Goal: Transaction & Acquisition: Purchase product/service

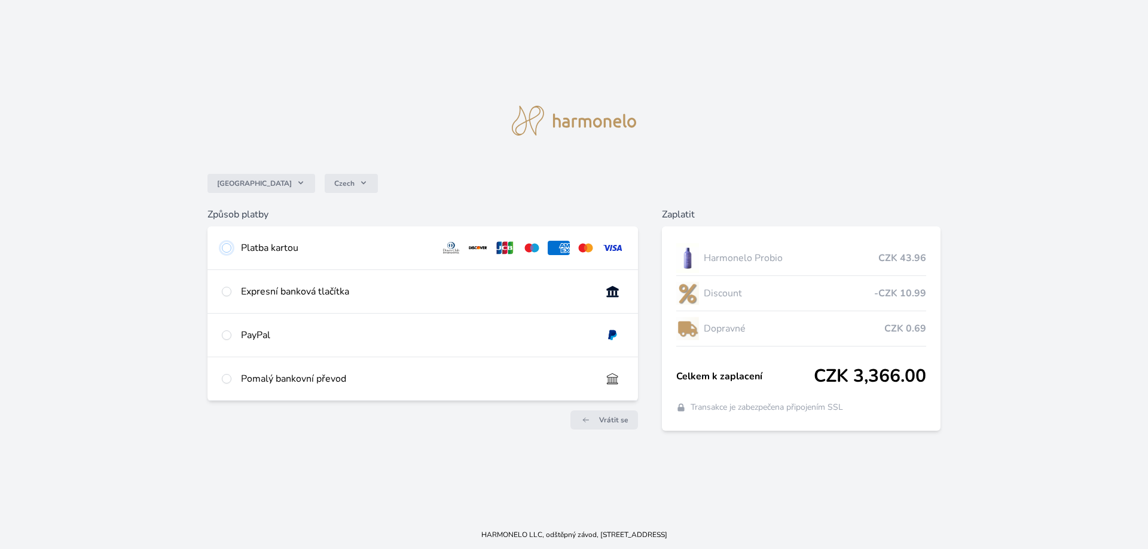
click at [224, 249] on input "radio" at bounding box center [227, 248] width 10 height 10
radio input "true"
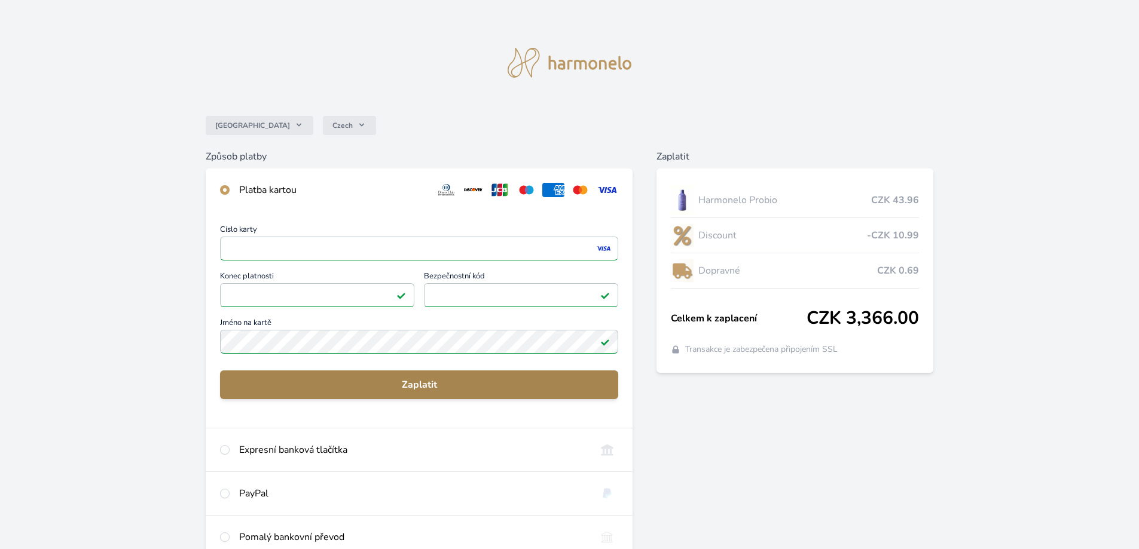
click at [370, 385] on span "Zaplatit" at bounding box center [419, 385] width 379 height 14
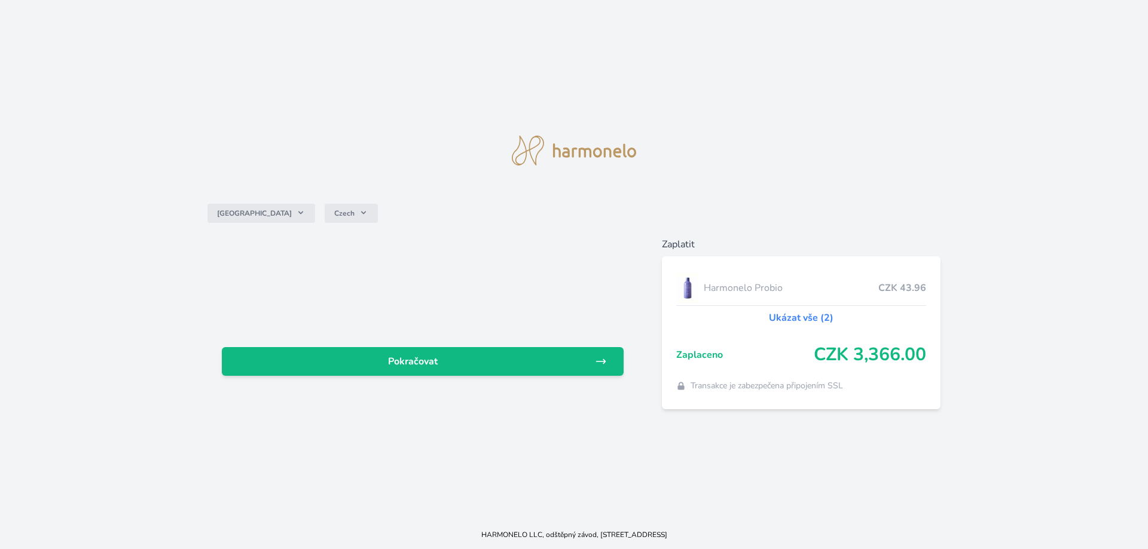
click at [818, 318] on link "Ukázat vše (2)" at bounding box center [801, 318] width 65 height 14
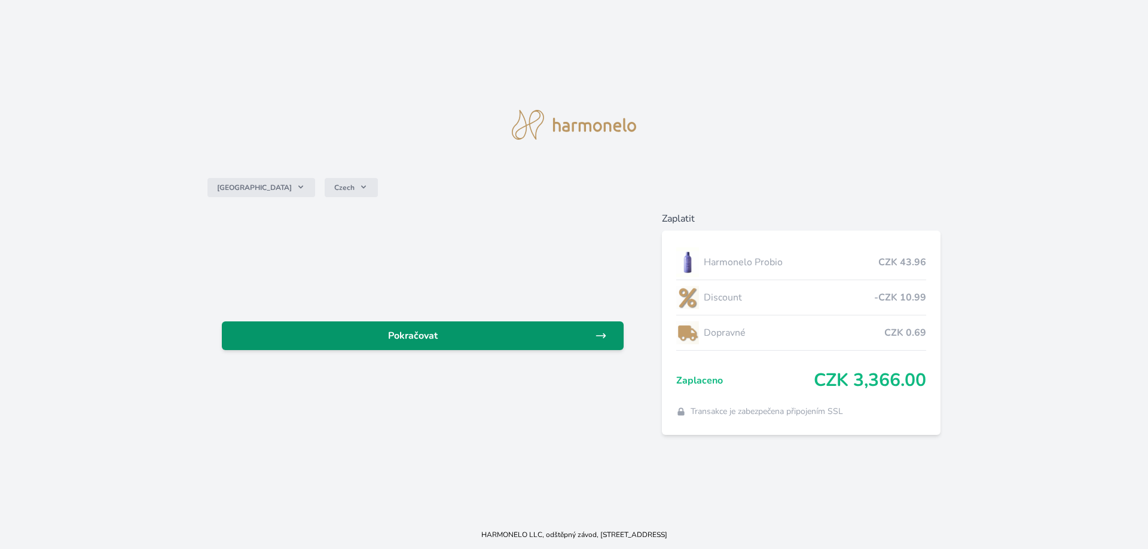
click at [422, 335] on span "Pokračovat" at bounding box center [412, 336] width 363 height 14
